Goal: Subscribe to service/newsletter

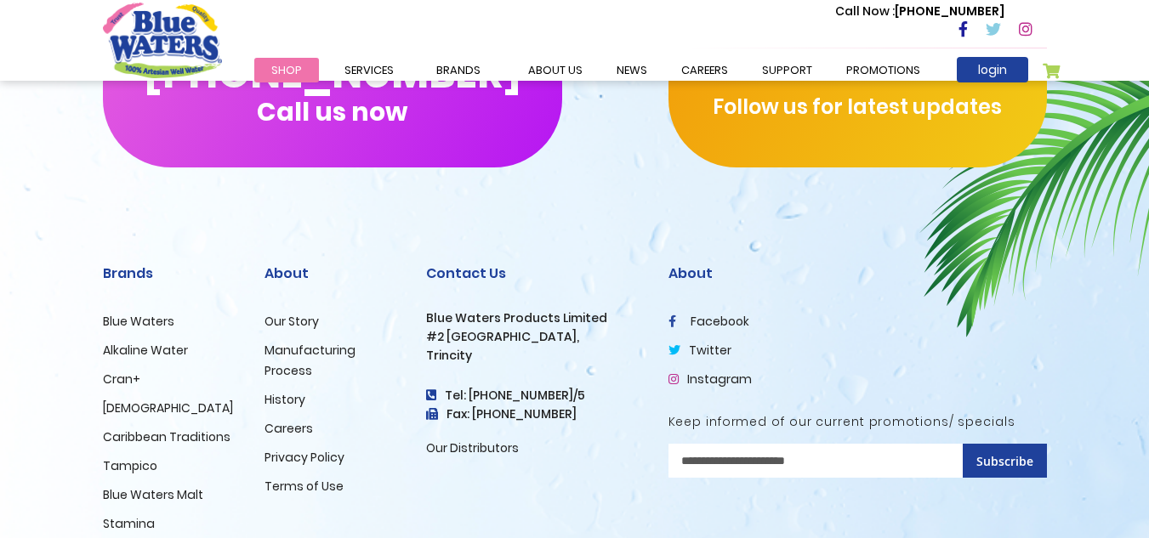
scroll to position [1731, 0]
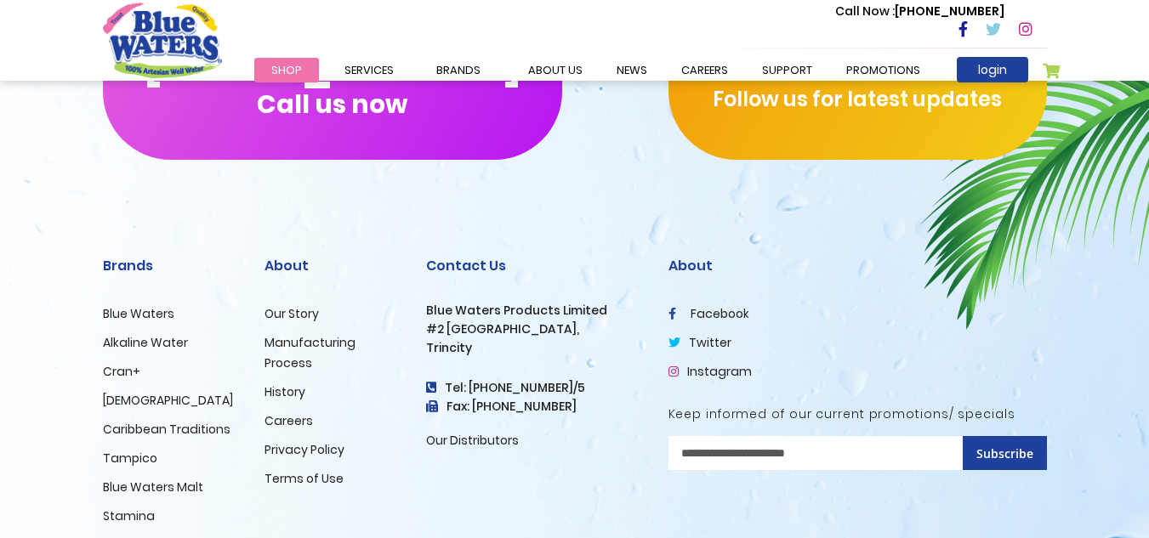
click at [481, 277] on div "Contact Us Blue Waters Products Limited #2 Orange Grove Estate, Trincity Tel: (…" at bounding box center [534, 354] width 217 height 193
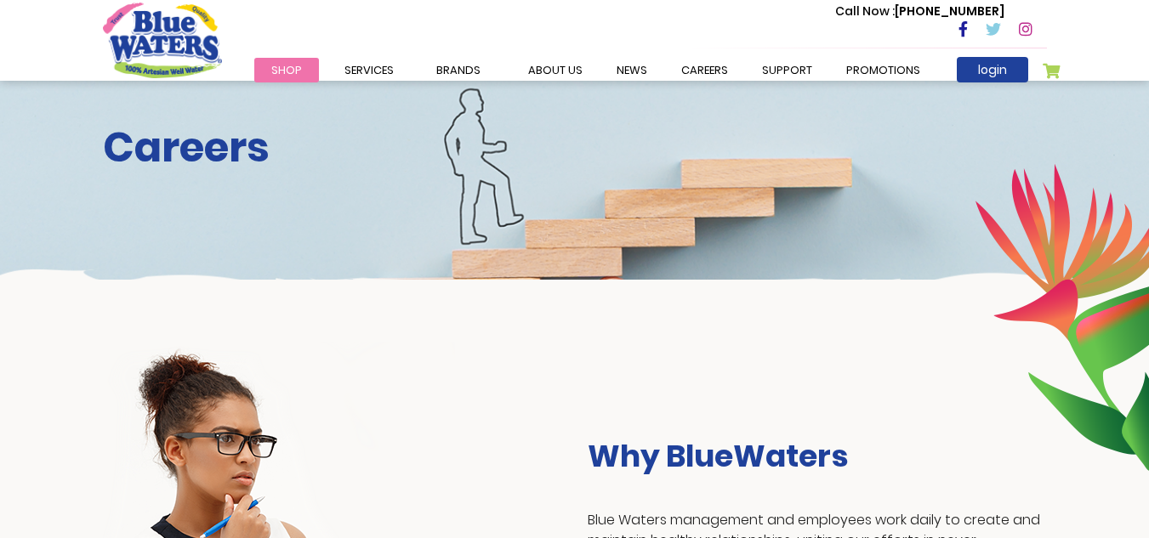
scroll to position [0, 0]
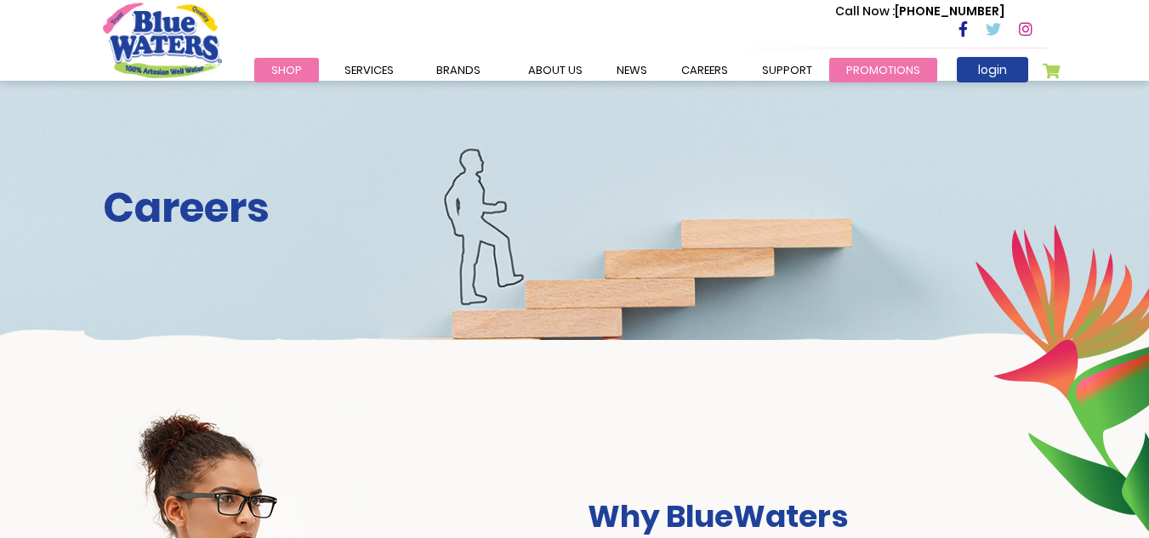
click at [867, 63] on link "Promotions" at bounding box center [883, 70] width 108 height 25
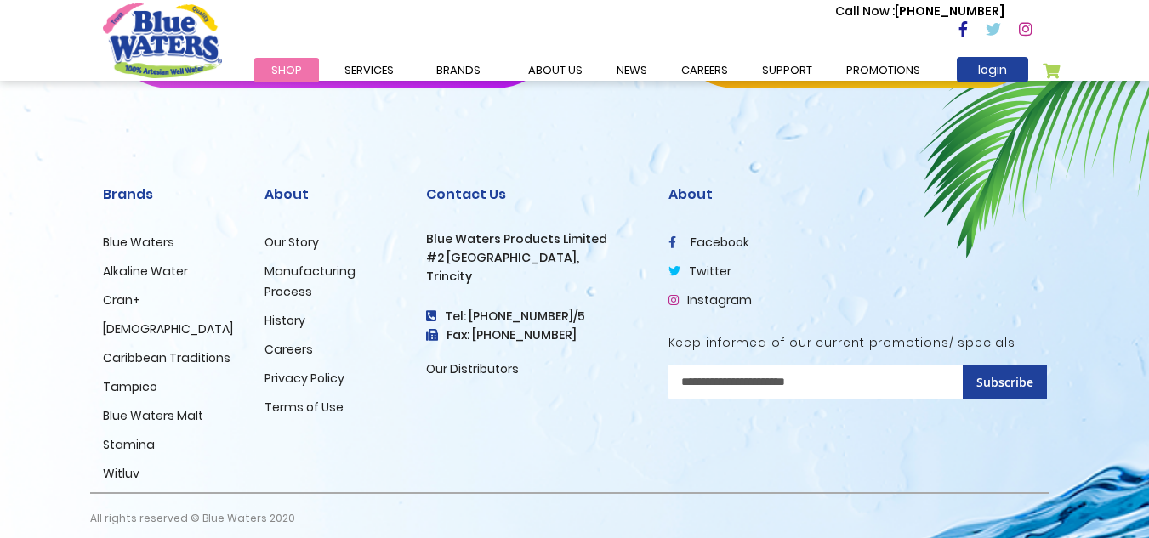
scroll to position [938, 0]
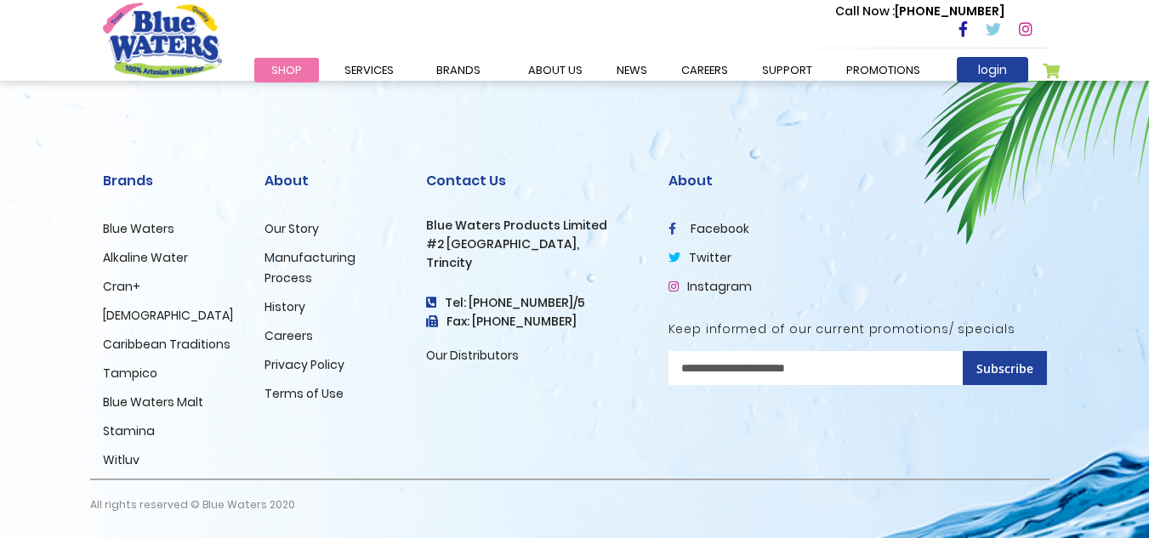
click at [799, 372] on input "Sign Up for Our Newsletter:" at bounding box center [857, 368] width 378 height 34
type input "**********"
click at [1025, 370] on span "Subscribe" at bounding box center [1004, 368] width 57 height 16
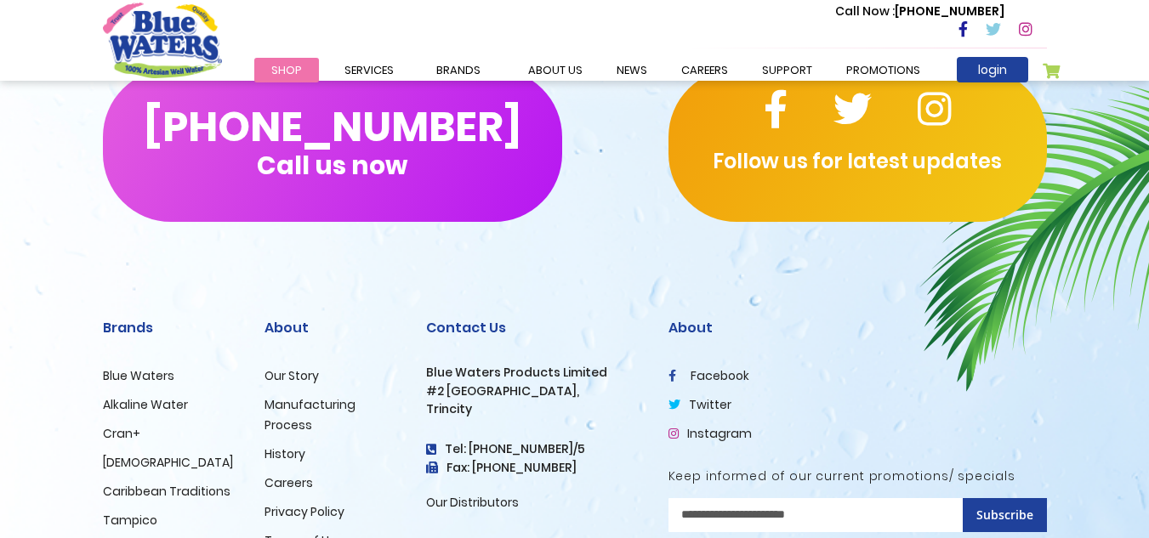
scroll to position [984, 0]
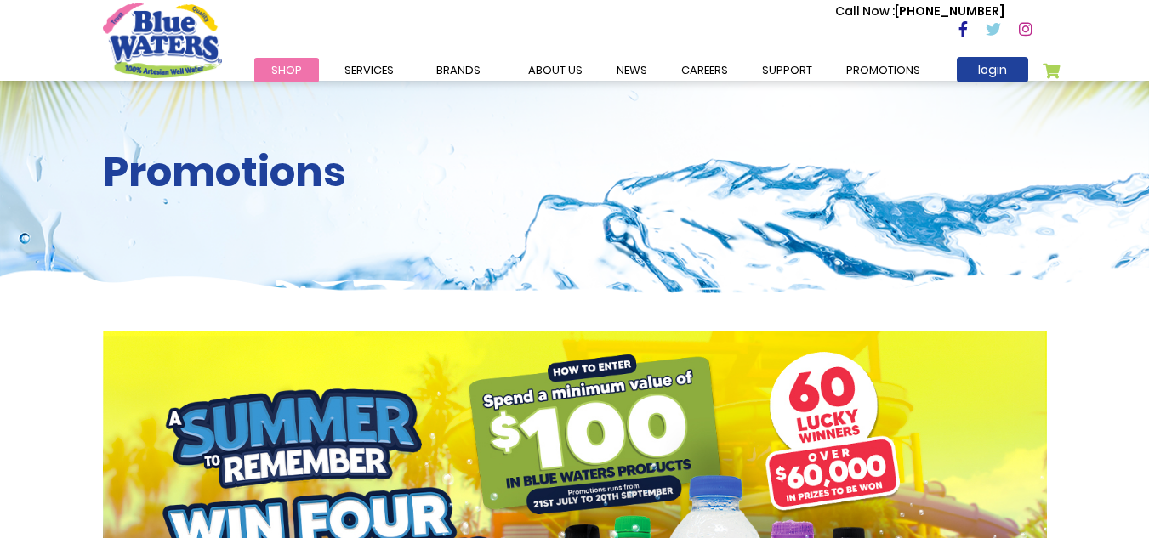
scroll to position [938, 0]
